Goal: Use online tool/utility

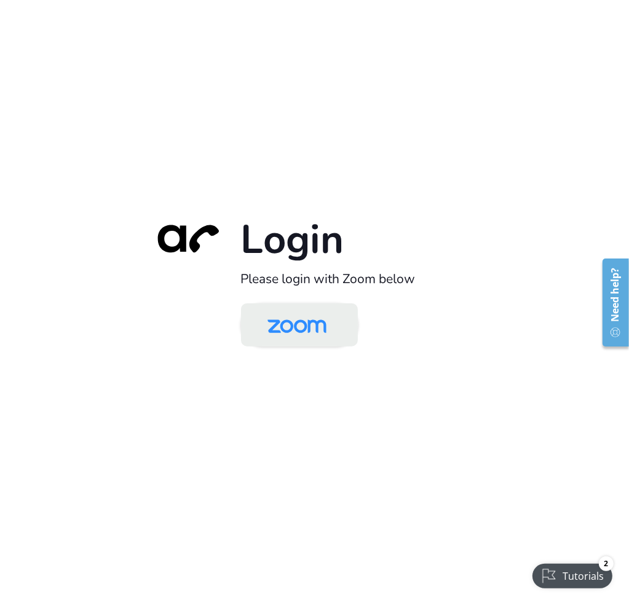
click at [287, 329] on img at bounding box center [297, 326] width 85 height 40
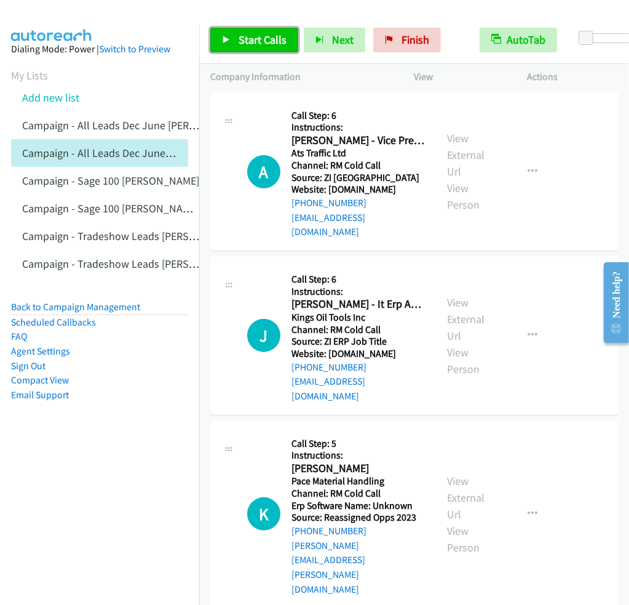
click at [236, 43] on link "Start Calls" at bounding box center [254, 40] width 88 height 25
